Goal: Task Accomplishment & Management: Complete application form

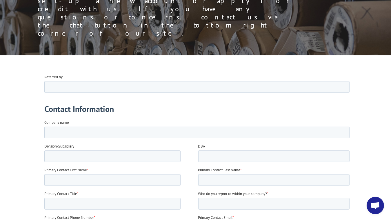
scroll to position [107, 0]
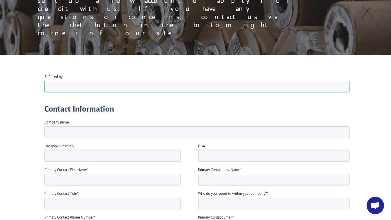
click at [84, 87] on input "Referred by" at bounding box center [196, 87] width 305 height 12
type input "[PERSON_NAME]"
click at [74, 140] on fieldset "Company name" at bounding box center [198, 131] width 308 height 24
click at [75, 134] on input "Company name" at bounding box center [196, 132] width 305 height 12
type input "FINITEGRASS LLC"
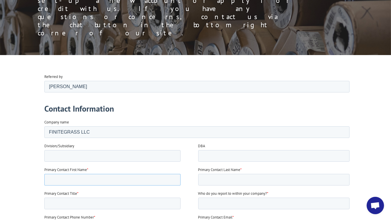
type input "[PERSON_NAME]"
type input "16197299730"
type input "[EMAIL_ADDRESS][DOMAIN_NAME]"
type input "[STREET_ADDRESS][PERSON_NAME]"
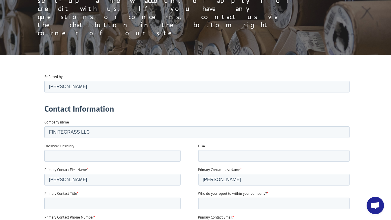
type input "El Cajon"
select select "[US_STATE]"
type input "92020"
type input "Distributor"
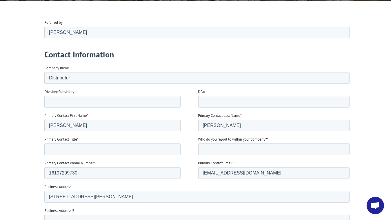
scroll to position [162, 0]
